Goal: Information Seeking & Learning: Learn about a topic

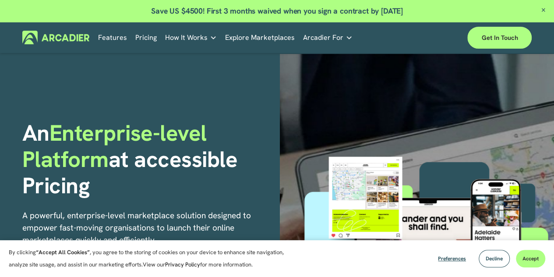
click at [270, 35] on link "Explore Marketplaces" at bounding box center [260, 38] width 70 height 14
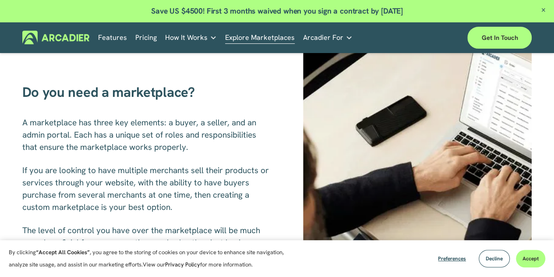
scroll to position [238, 0]
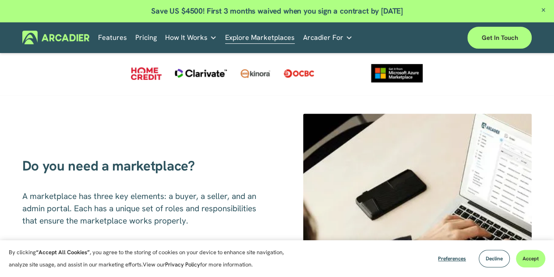
click at [148, 36] on link "Pricing" at bounding box center [145, 38] width 21 height 14
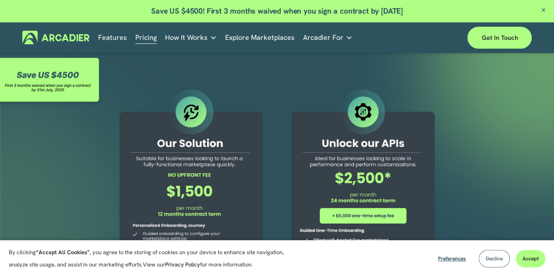
click at [491, 256] on span "Decline" at bounding box center [494, 258] width 17 height 7
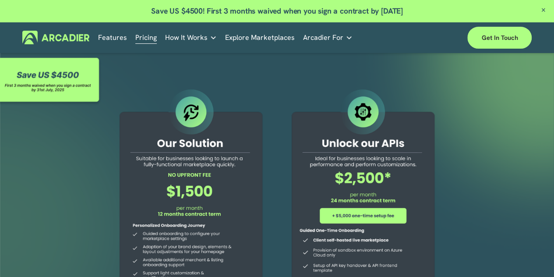
click at [361, 120] on div at bounding box center [363, 234] width 166 height 294
click at [115, 40] on link "Features" at bounding box center [112, 38] width 29 height 14
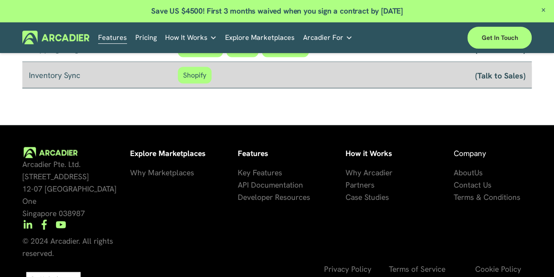
scroll to position [761, 0]
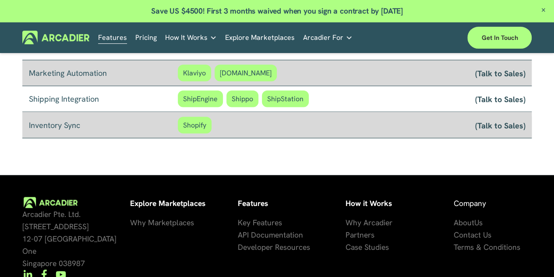
click at [180, 39] on span "How It Works" at bounding box center [186, 38] width 42 height 12
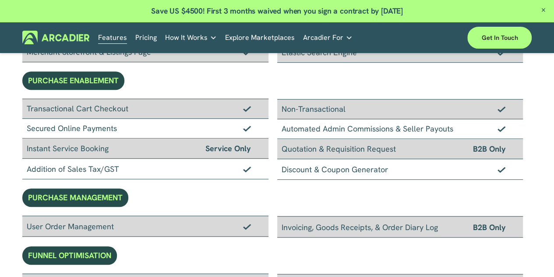
scroll to position [38, 0]
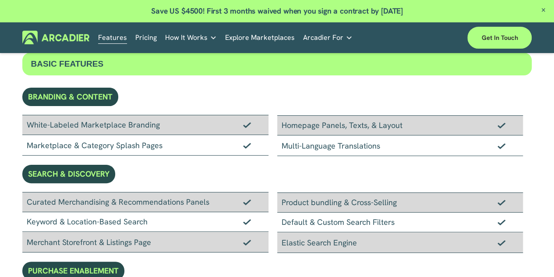
click at [0, 0] on link "Case Studies Read about game-changing marketplace solutions." at bounding box center [0, 0] width 0 height 0
